Goal: Task Accomplishment & Management: Manage account settings

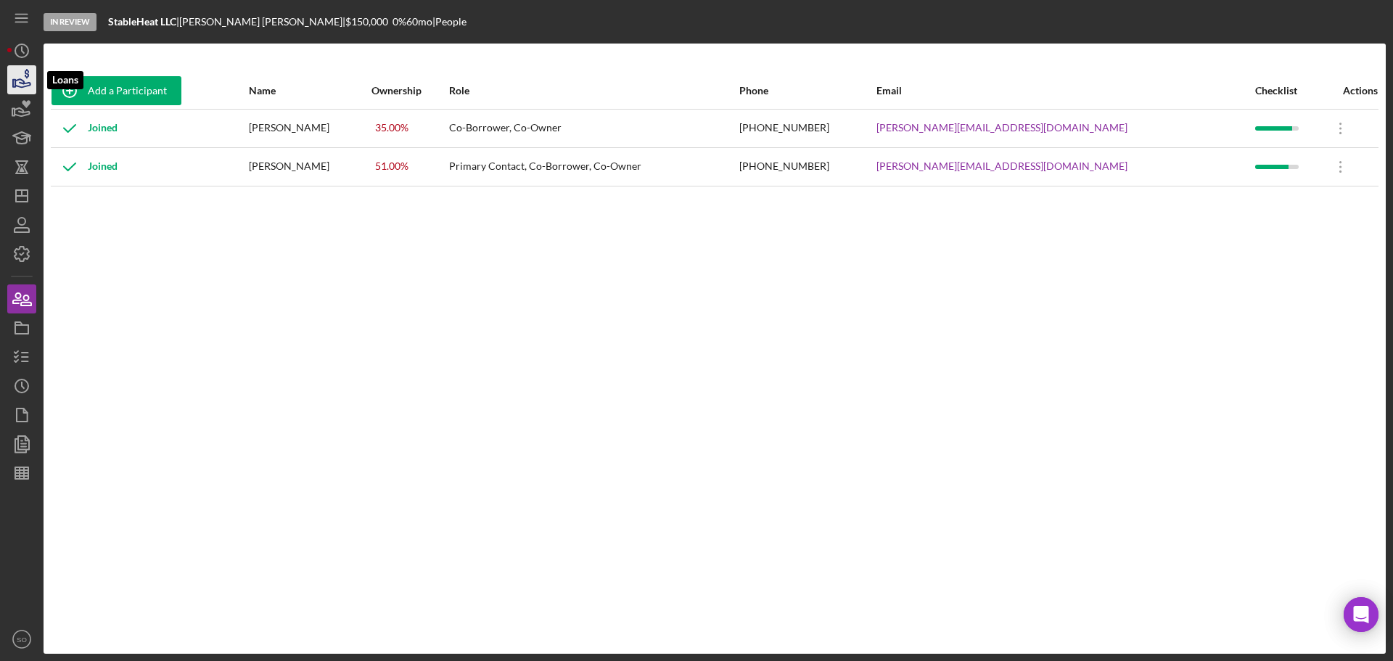
click at [15, 87] on polygon "button" at bounding box center [14, 83] width 2 height 7
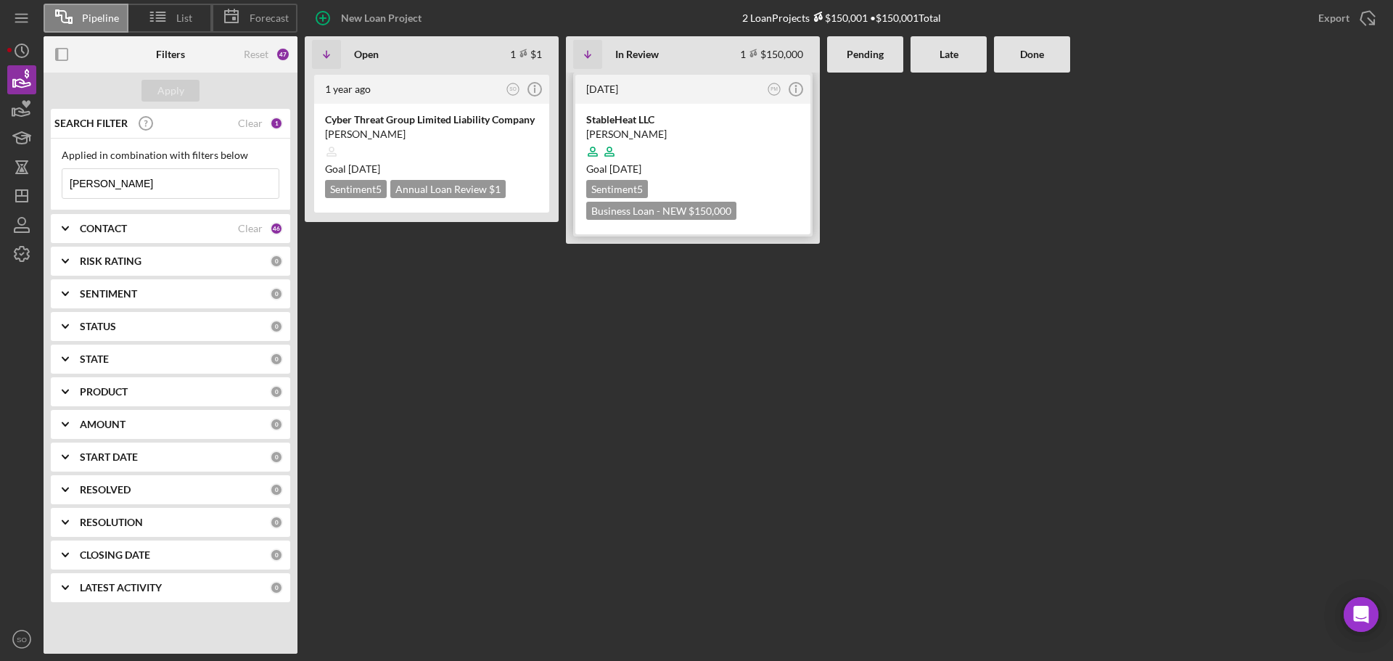
click at [693, 158] on div at bounding box center [692, 152] width 213 height 28
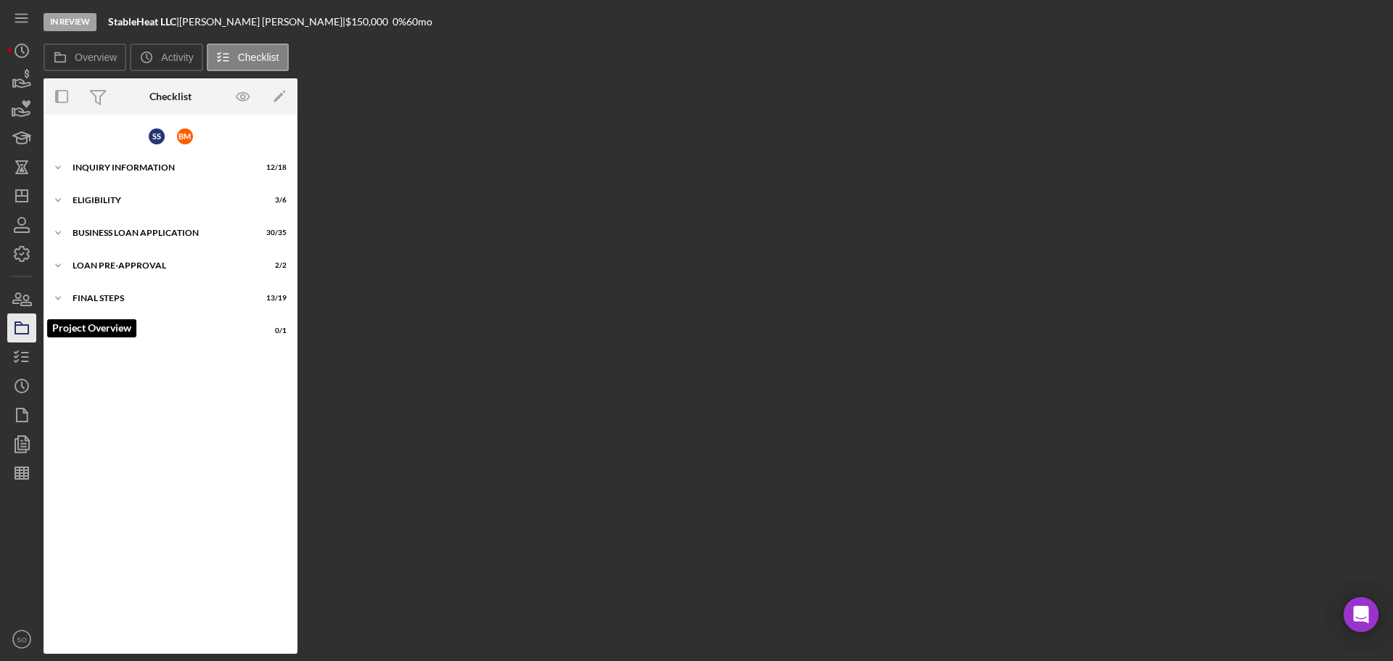
click at [31, 332] on icon "button" at bounding box center [22, 328] width 36 height 36
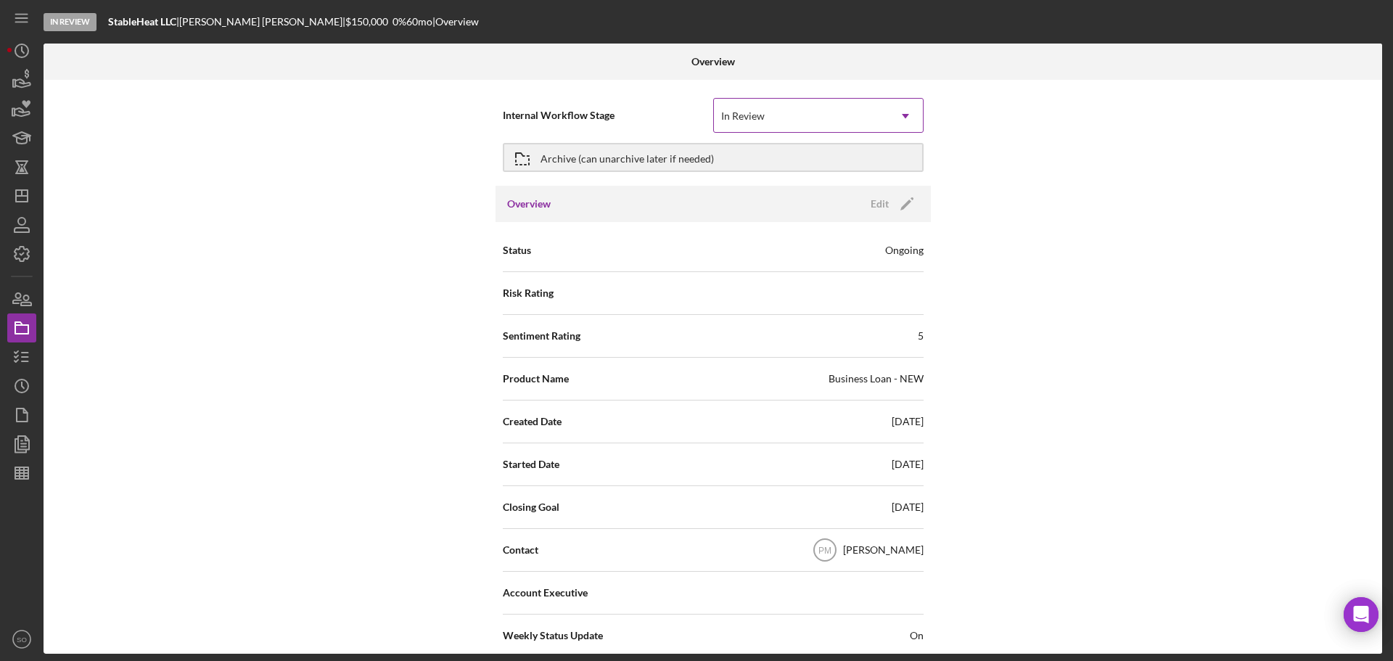
click at [904, 118] on icon "Icon/Dropdown Arrow" at bounding box center [905, 116] width 35 height 35
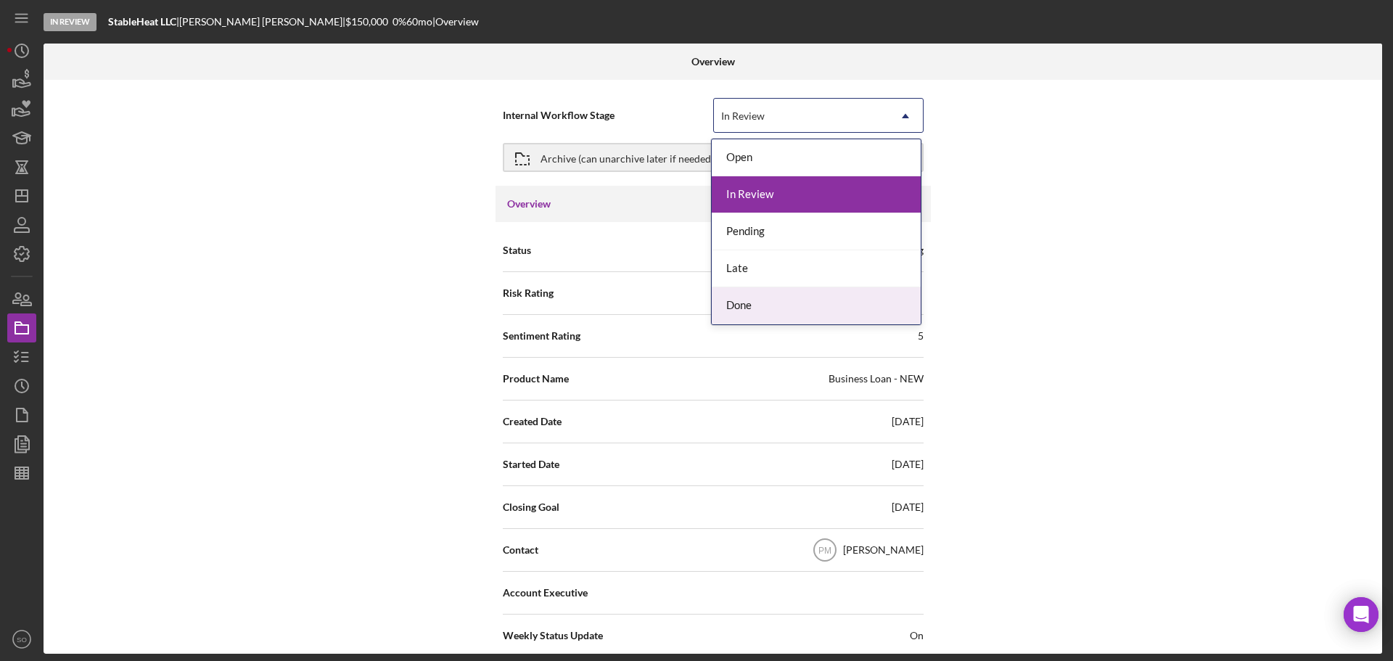
click at [754, 299] on div "Done" at bounding box center [816, 305] width 209 height 37
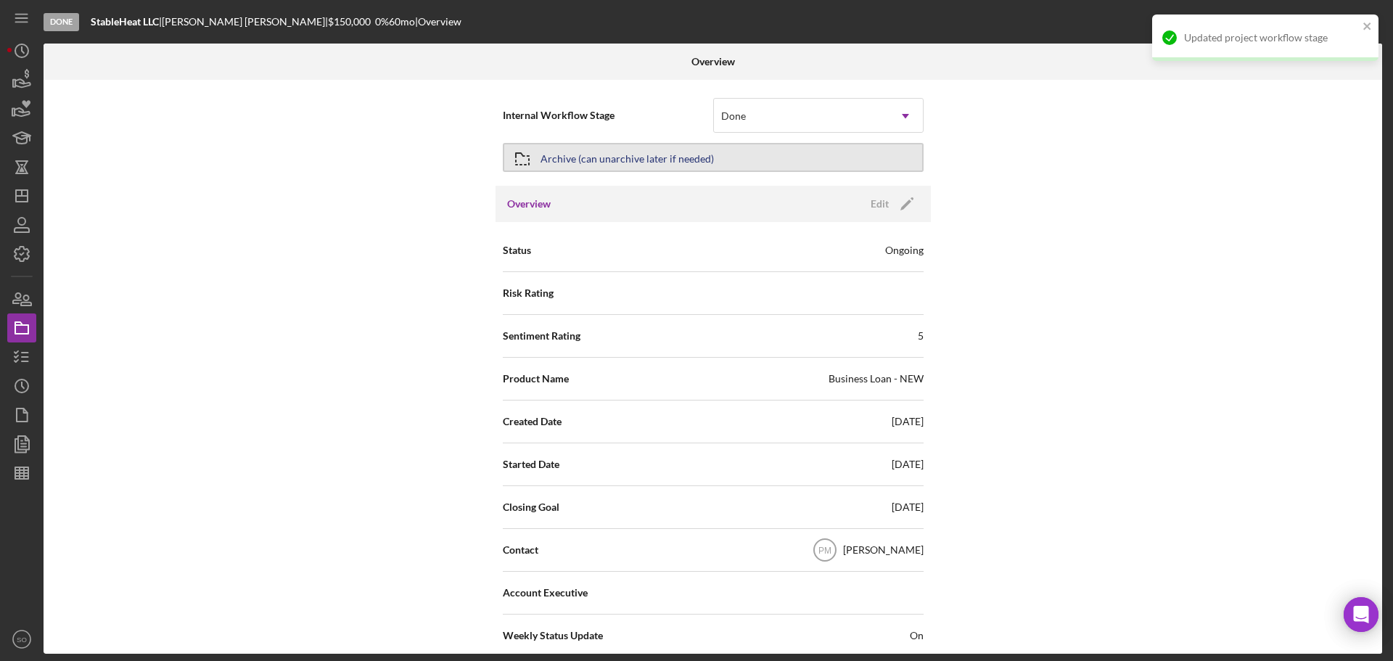
click at [817, 158] on button "Archive (can unarchive later if needed)" at bounding box center [713, 157] width 421 height 29
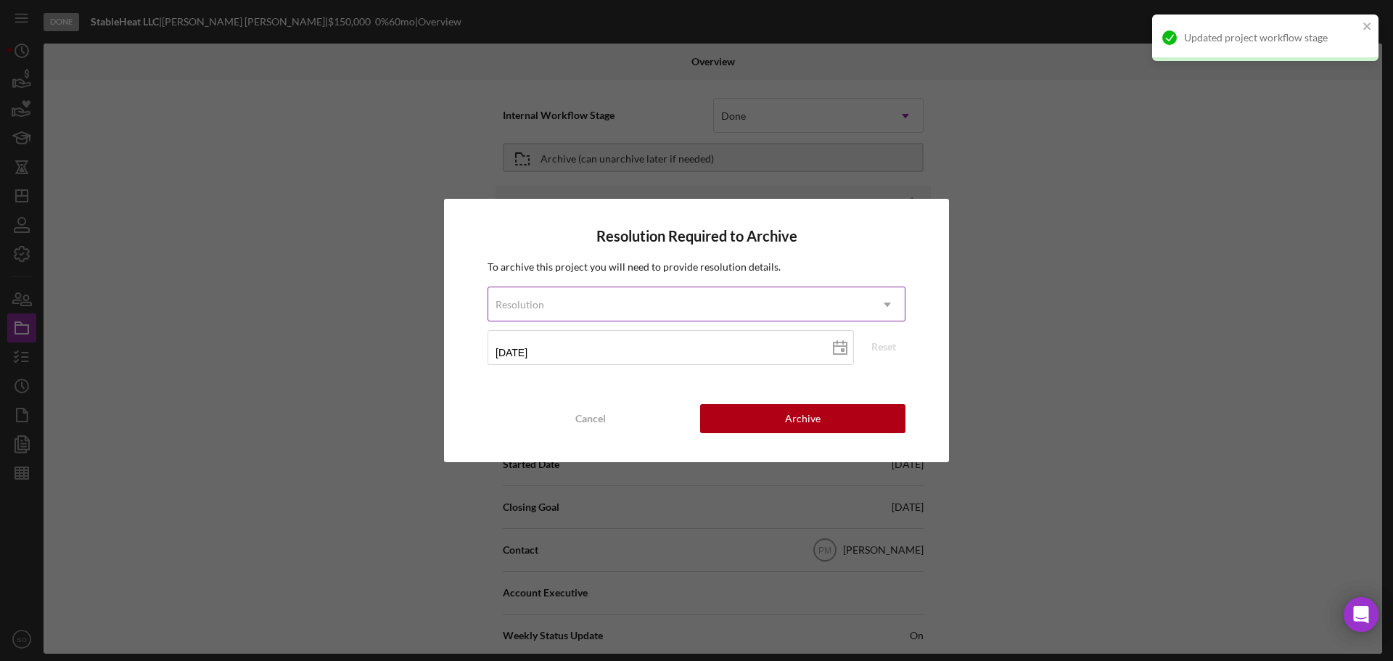
click at [889, 303] on icon "Icon/Dropdown Arrow" at bounding box center [887, 304] width 35 height 35
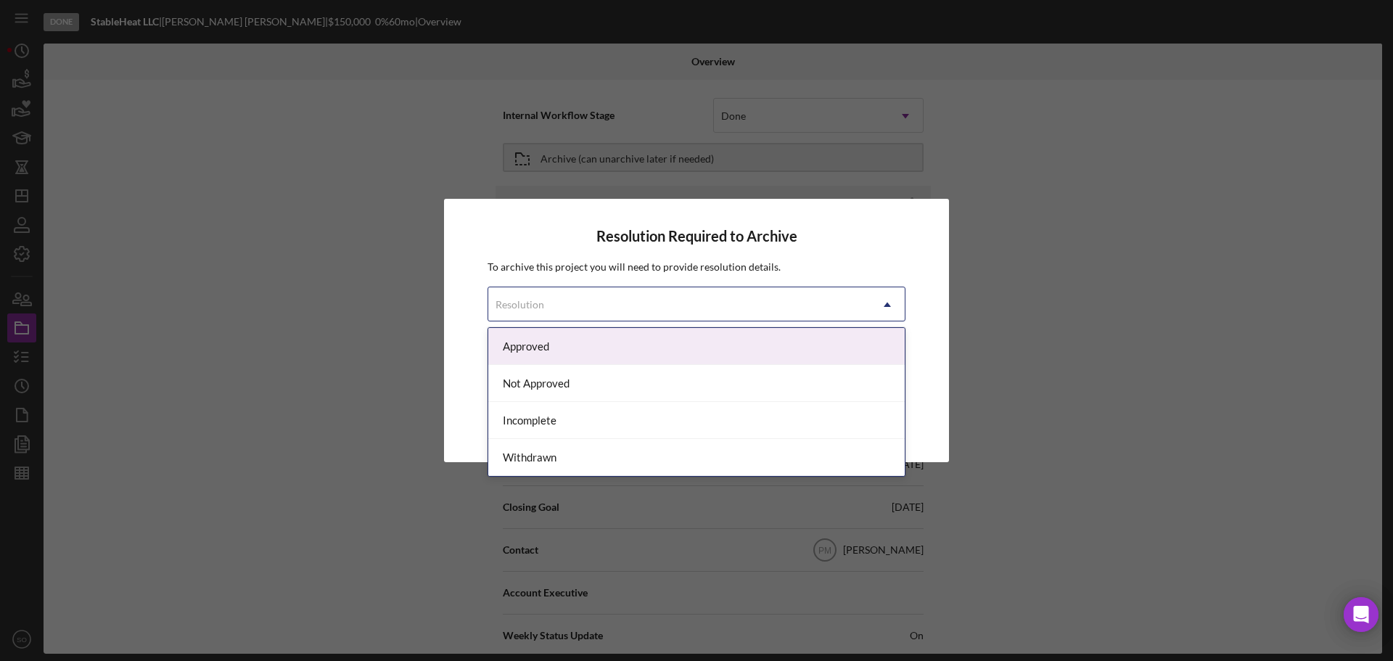
click at [693, 345] on div "Approved" at bounding box center [696, 346] width 416 height 37
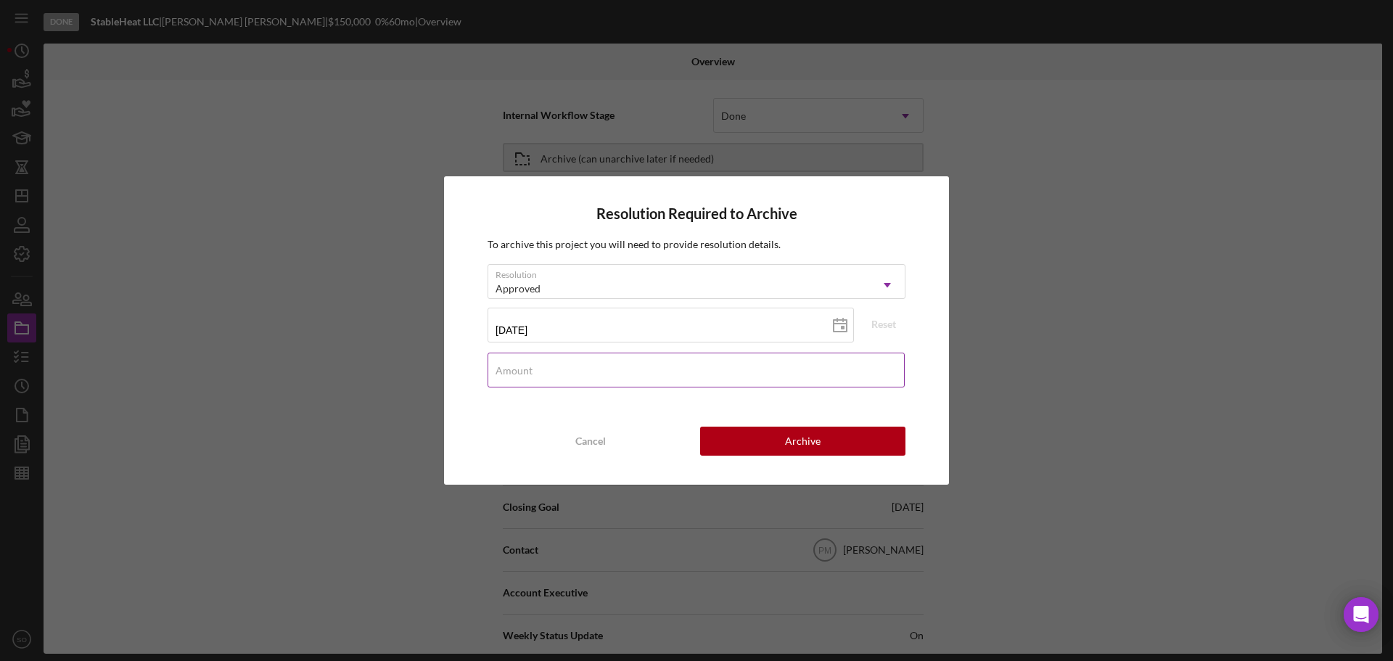
click at [642, 376] on input "Amount" at bounding box center [695, 370] width 417 height 35
type input "$0"
click at [804, 439] on div "Archive" at bounding box center [803, 440] width 36 height 29
